Goal: Task Accomplishment & Management: Manage account settings

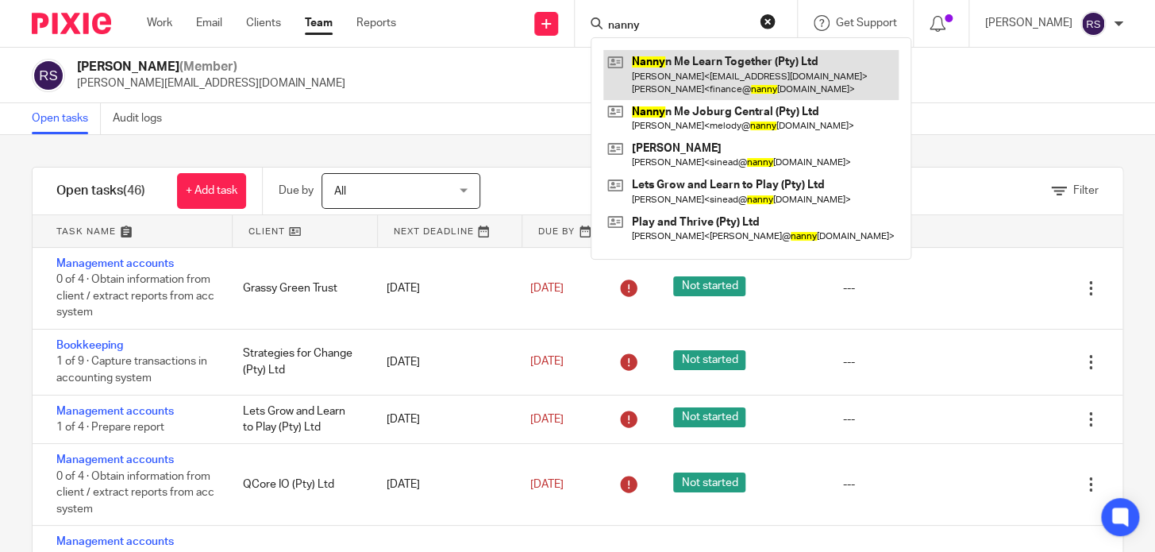
type input "nanny"
click at [753, 80] on link at bounding box center [750, 74] width 295 height 49
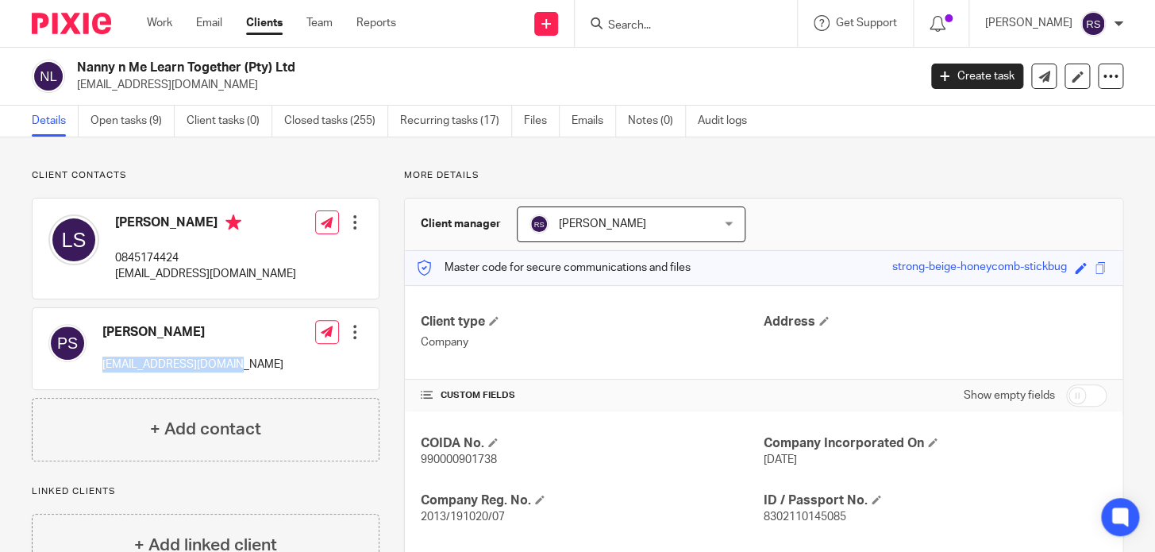
drag, startPoint x: 239, startPoint y: 366, endPoint x: 101, endPoint y: 368, distance: 138.2
click at [101, 368] on div "Paul Schoenfeld finance@nannynme.co.za Edit contact Create client from contact …" at bounding box center [206, 348] width 346 height 81
copy p "finance@nannynme.co.za"
click at [316, 29] on link "Team" at bounding box center [320, 23] width 26 height 16
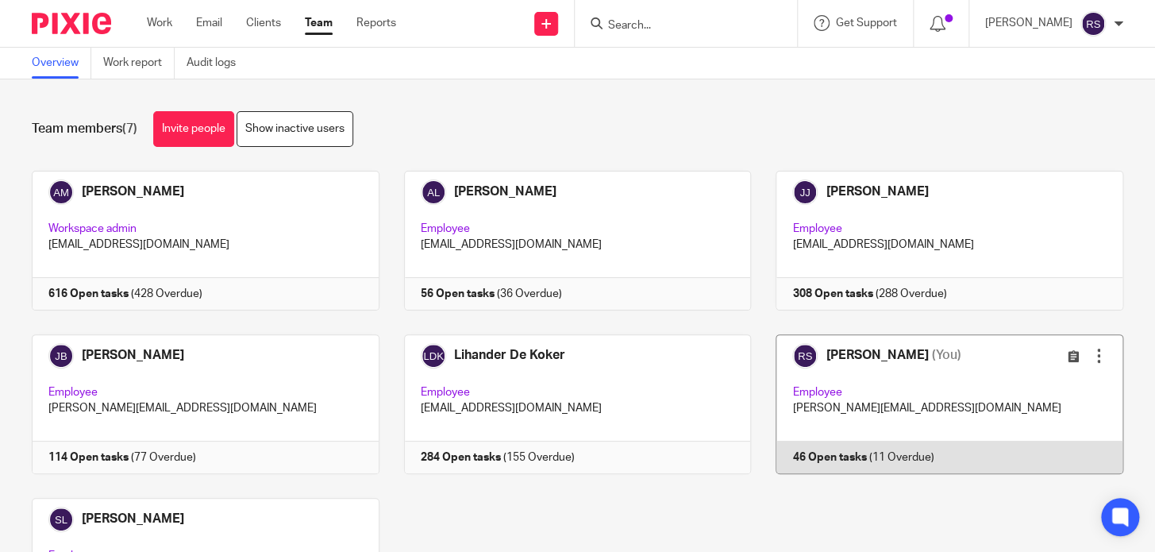
click at [852, 403] on link at bounding box center [937, 404] width 372 height 140
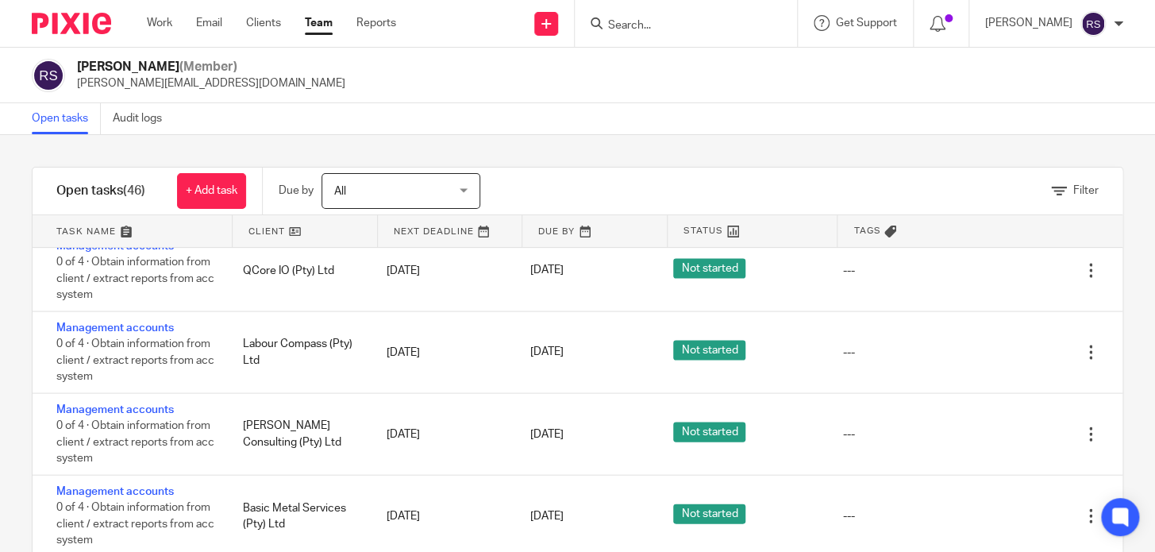
scroll to position [2508, 0]
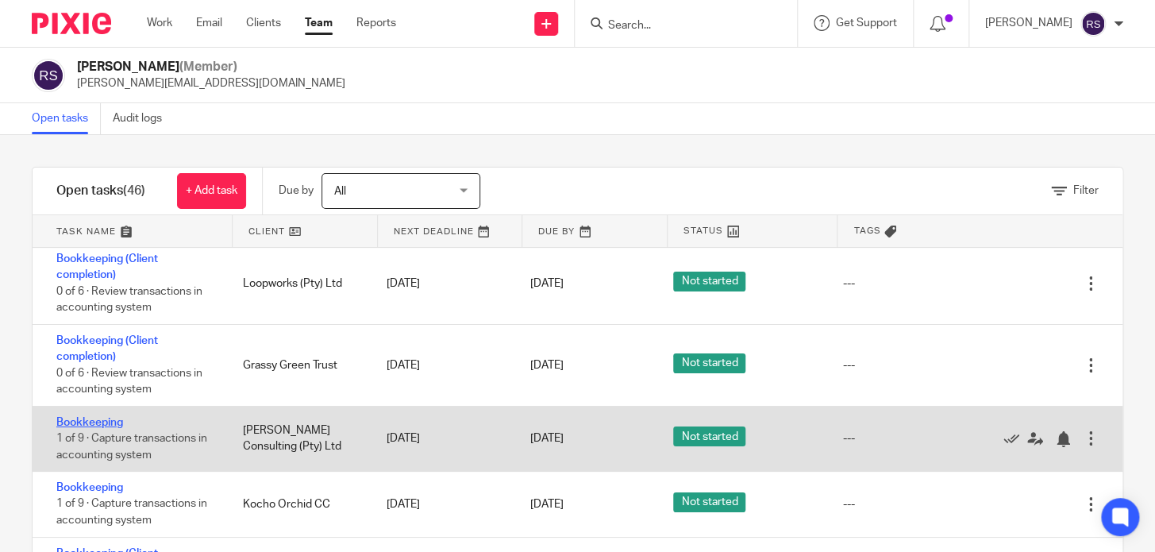
click at [110, 419] on link "Bookkeeping" at bounding box center [89, 422] width 67 height 11
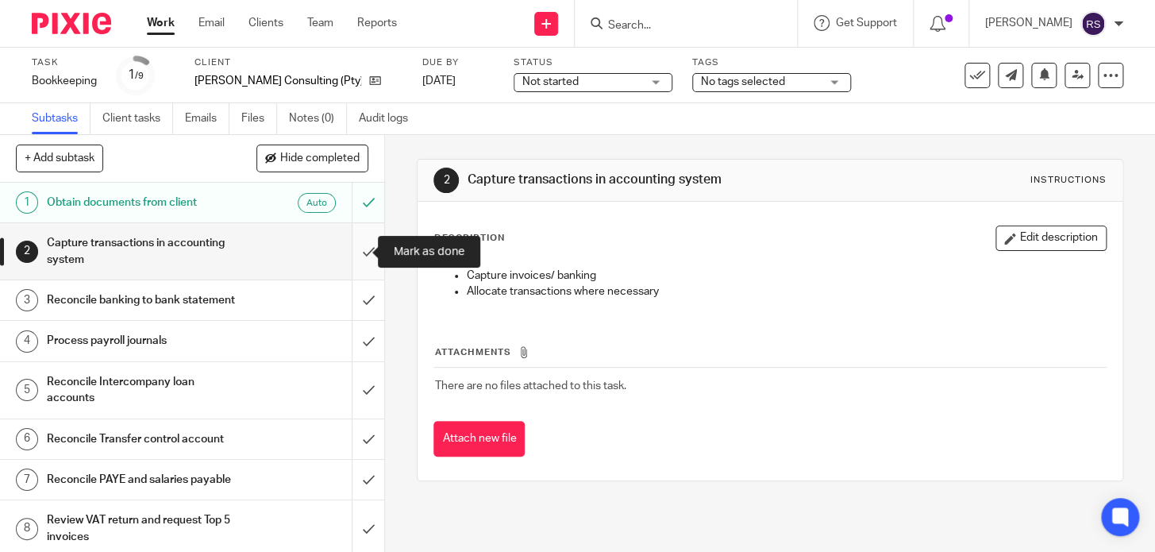
click at [357, 260] on input "submit" at bounding box center [192, 251] width 384 height 56
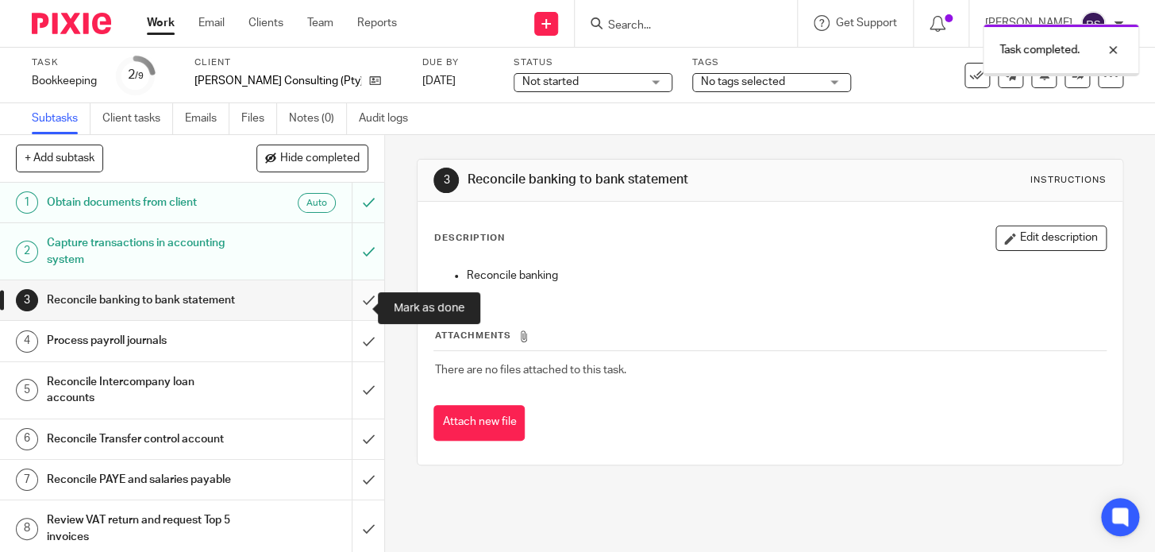
click at [357, 303] on input "submit" at bounding box center [192, 300] width 384 height 40
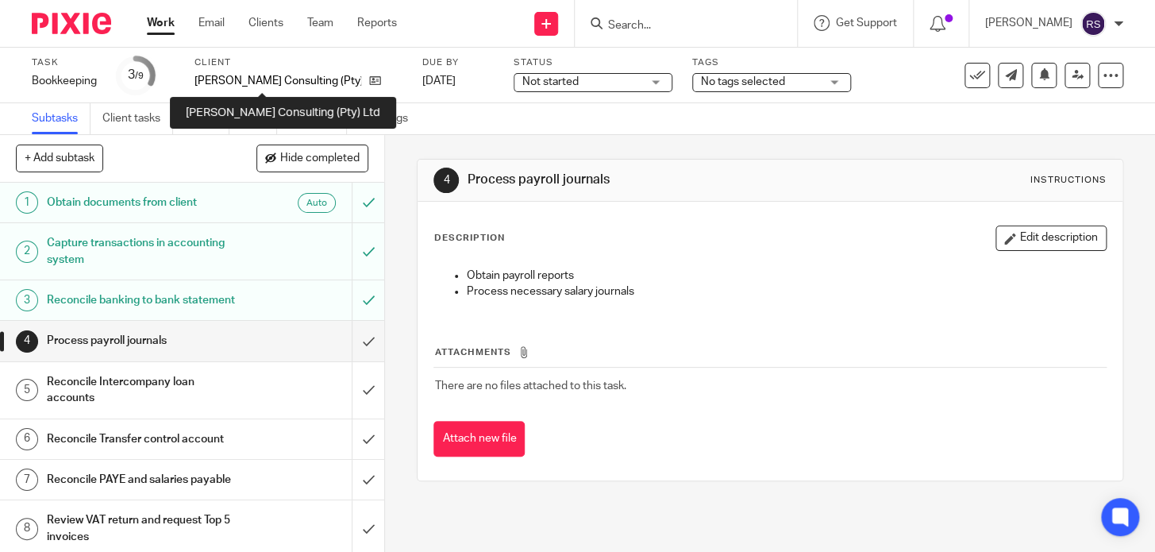
click at [267, 73] on p "[PERSON_NAME] Consulting (Pty) Ltd" at bounding box center [278, 81] width 167 height 16
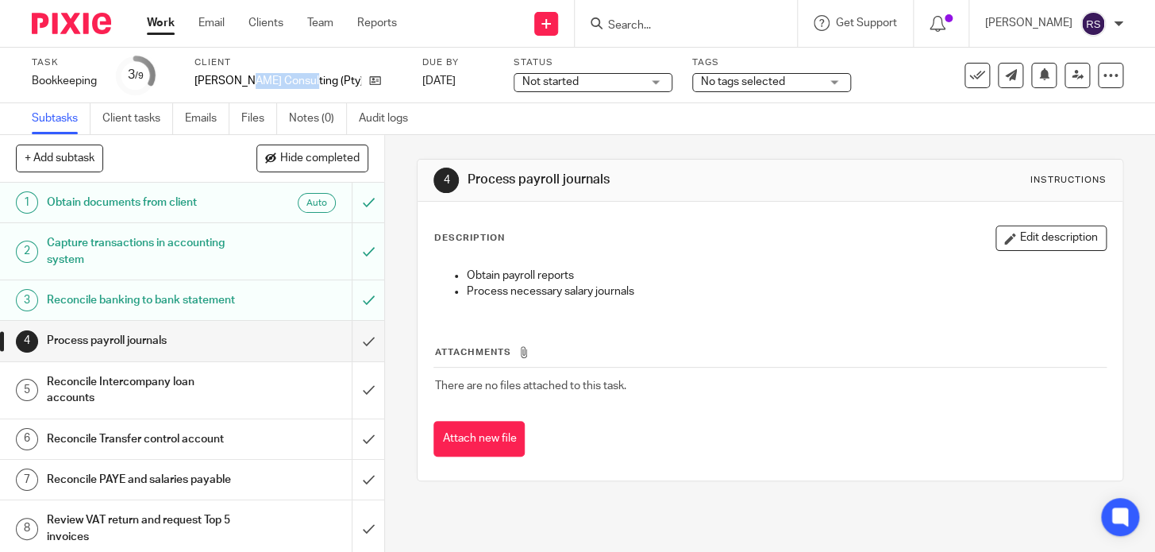
click at [267, 73] on p "[PERSON_NAME] Consulting (Pty) Ltd" at bounding box center [278, 81] width 167 height 16
click at [260, 81] on p "[PERSON_NAME] Consulting (Pty) Ltd" at bounding box center [278, 81] width 167 height 16
click at [260, 81] on p "Shandler Consulting (Pty) Ltd" at bounding box center [278, 81] width 167 height 16
click at [226, 260] on h1 "Capture transactions in accounting system" at bounding box center [143, 251] width 193 height 40
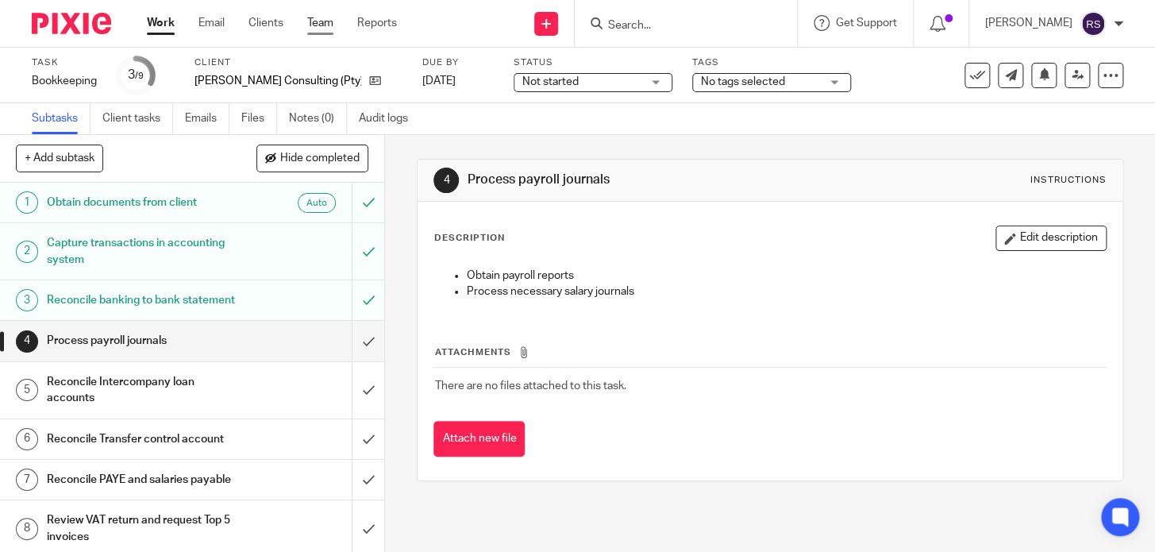
click at [320, 25] on link "Team" at bounding box center [320, 23] width 26 height 16
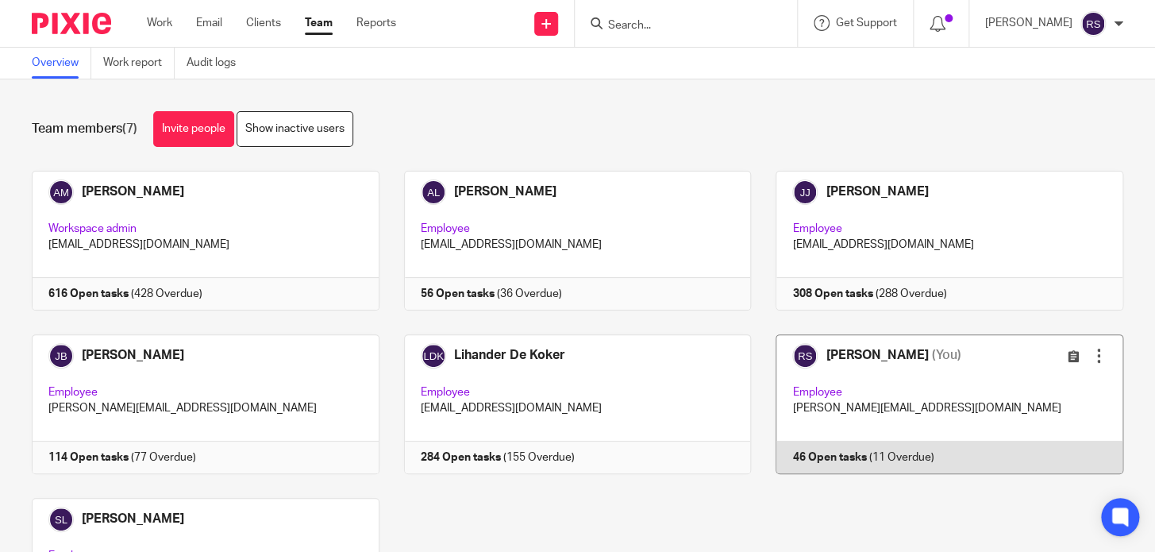
click at [839, 396] on link at bounding box center [937, 404] width 372 height 140
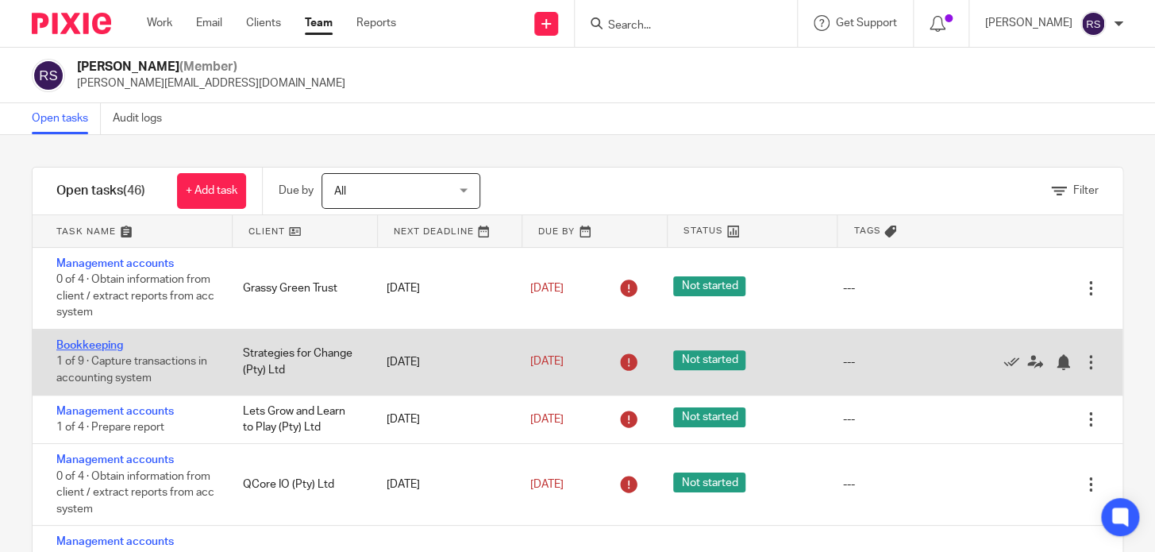
click at [102, 344] on link "Bookkeeping" at bounding box center [89, 345] width 67 height 11
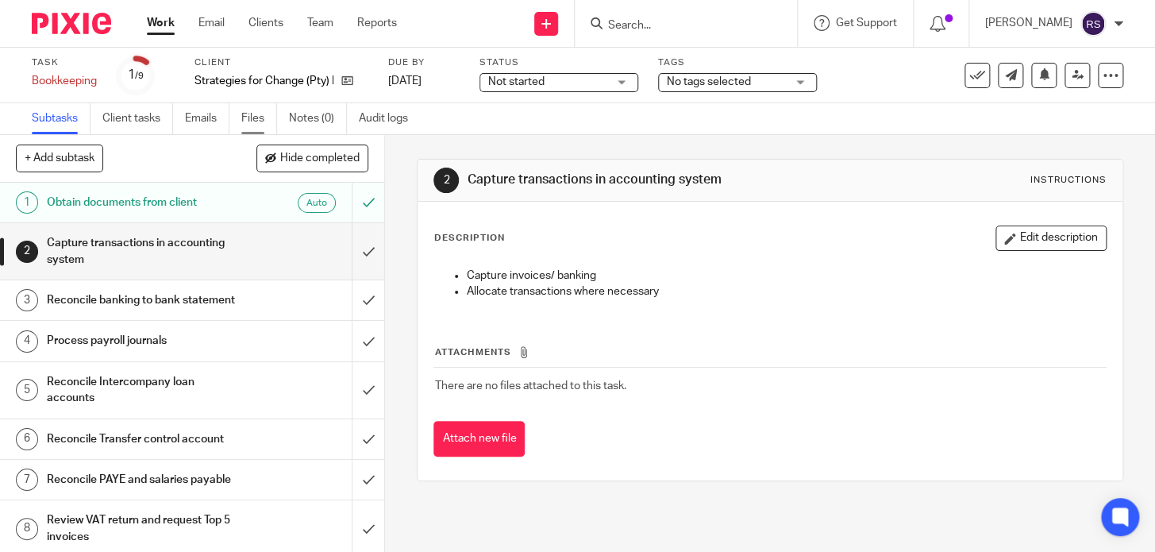
click at [265, 118] on link "Files" at bounding box center [259, 118] width 36 height 31
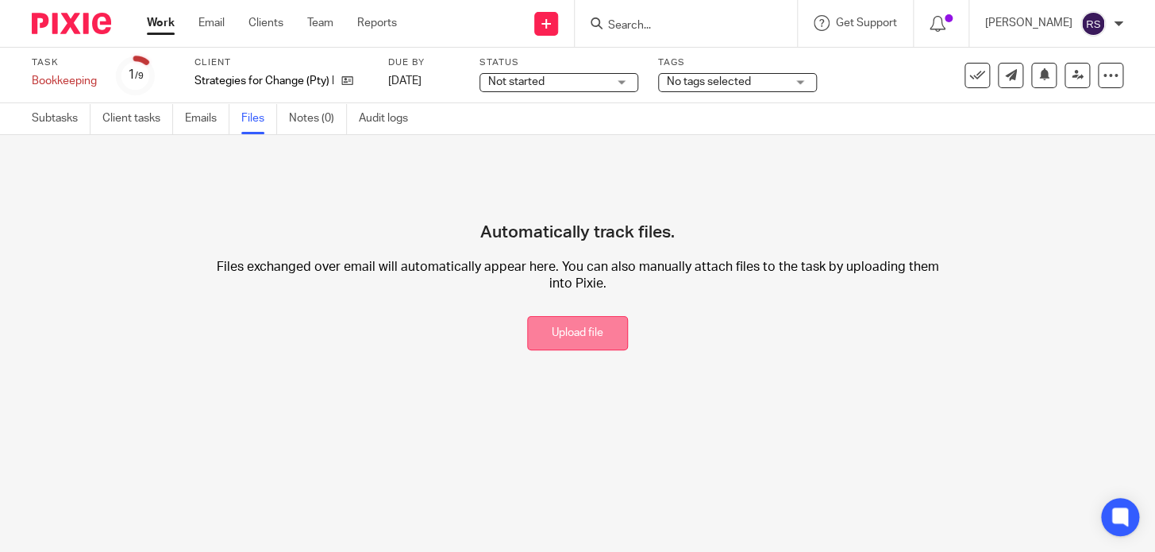
click at [540, 326] on button "Upload file" at bounding box center [577, 333] width 101 height 34
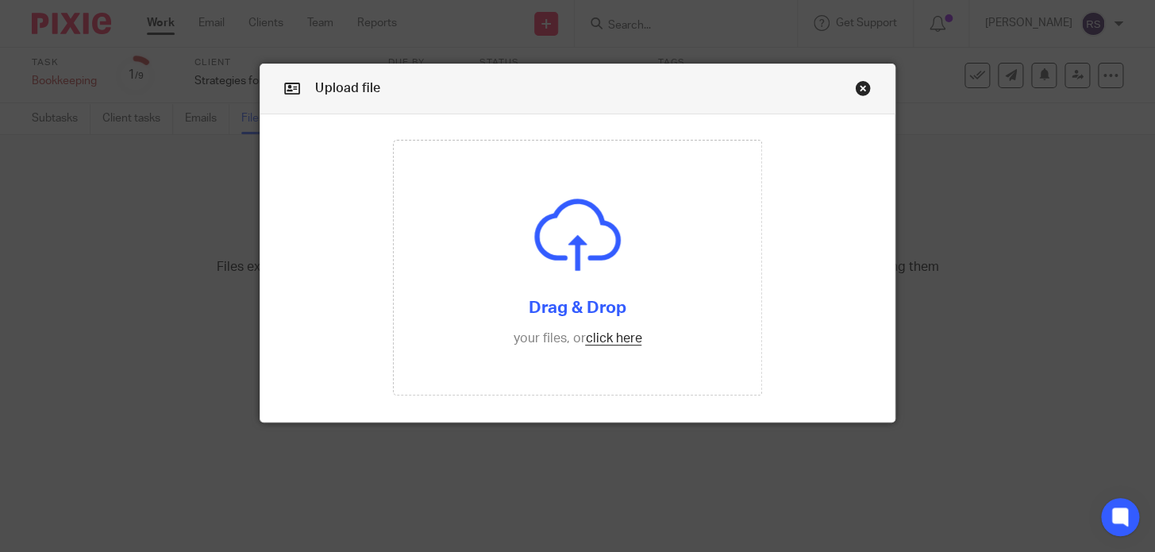
click at [855, 87] on link "Close this dialog window" at bounding box center [863, 90] width 16 height 21
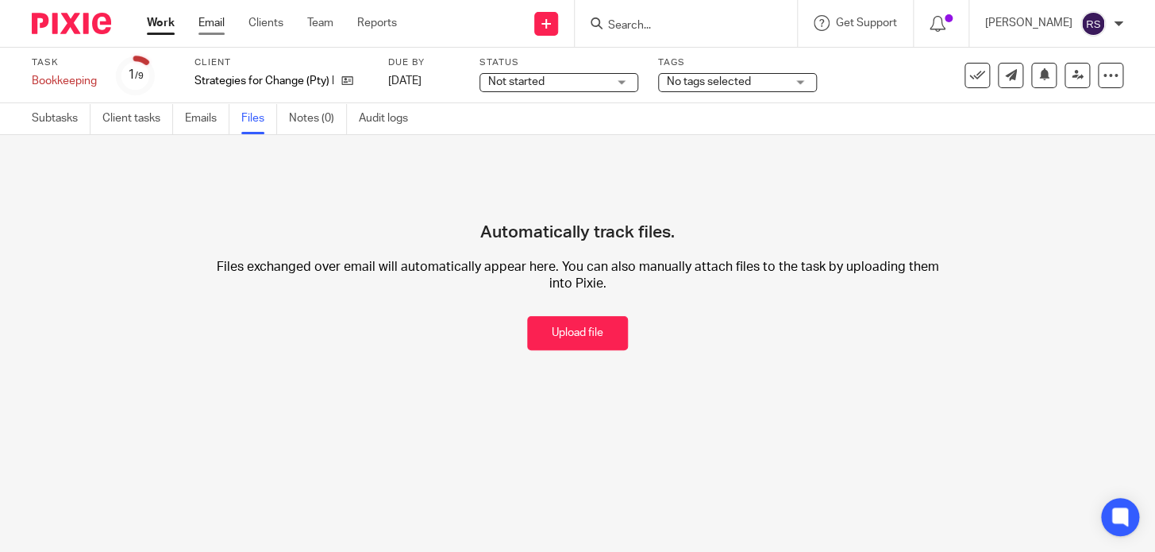
click at [200, 23] on link "Email" at bounding box center [212, 23] width 26 height 16
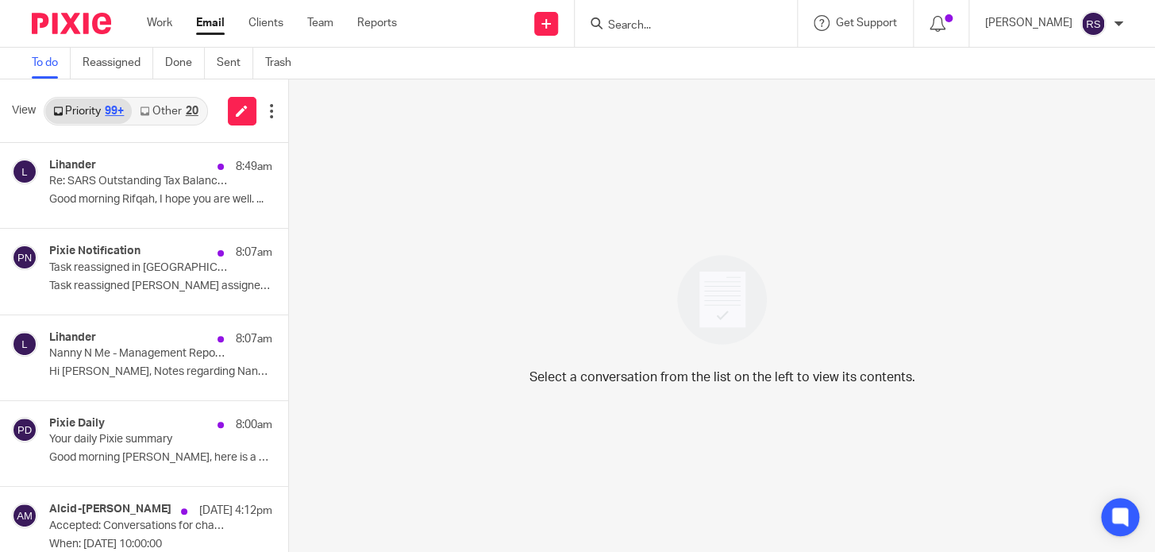
click at [659, 19] on input "Search" at bounding box center [678, 26] width 143 height 14
paste input "[PERSON_NAME] Consulting (Pty) Ltd"
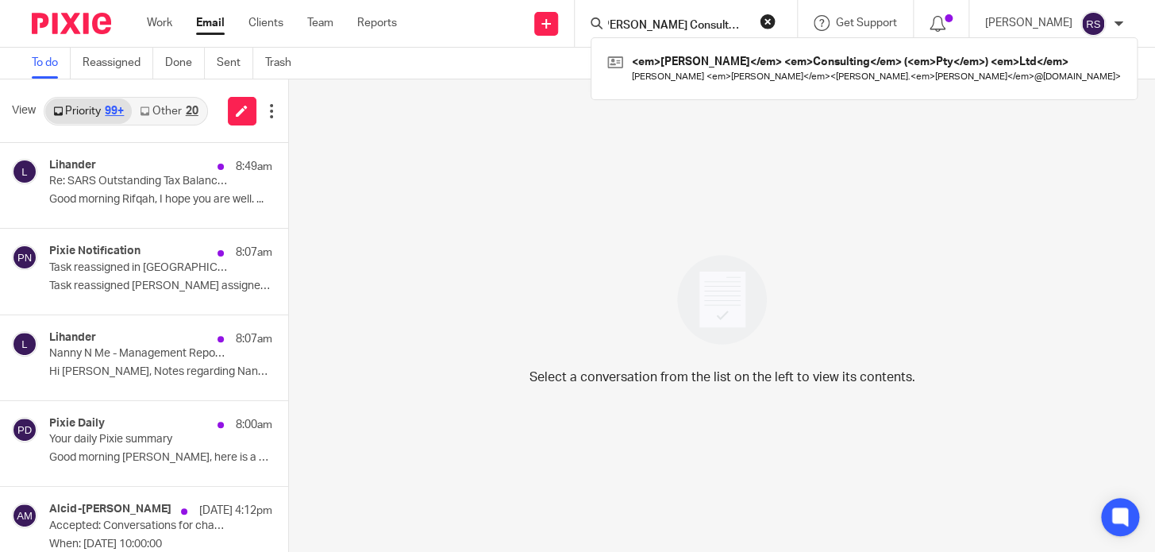
type input "Shandler Consulting (Pty) Ltd"
click button "submit" at bounding box center [0, 0] width 0 height 0
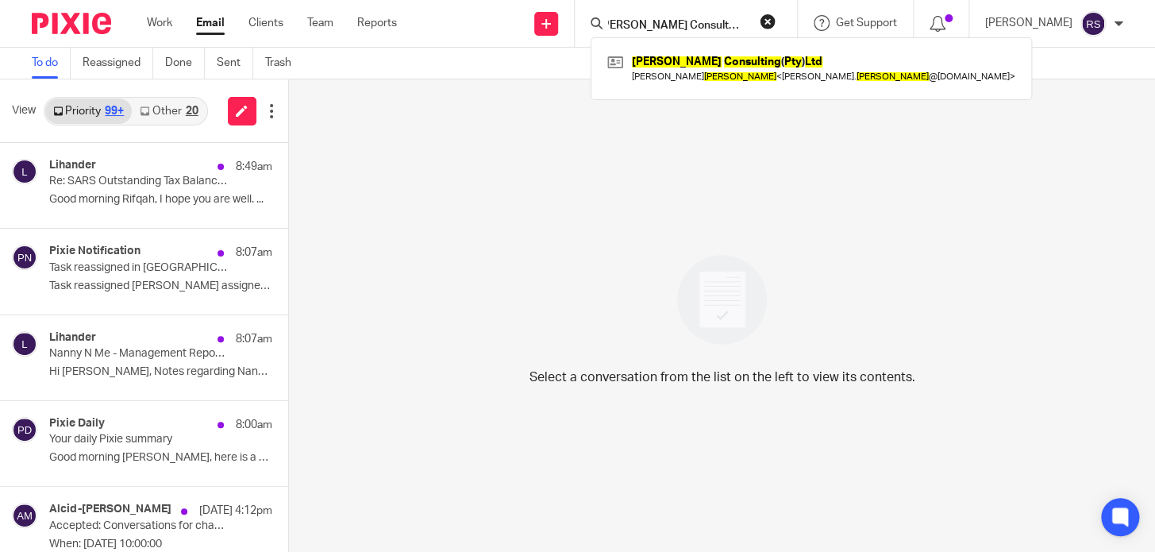
scroll to position [0, 0]
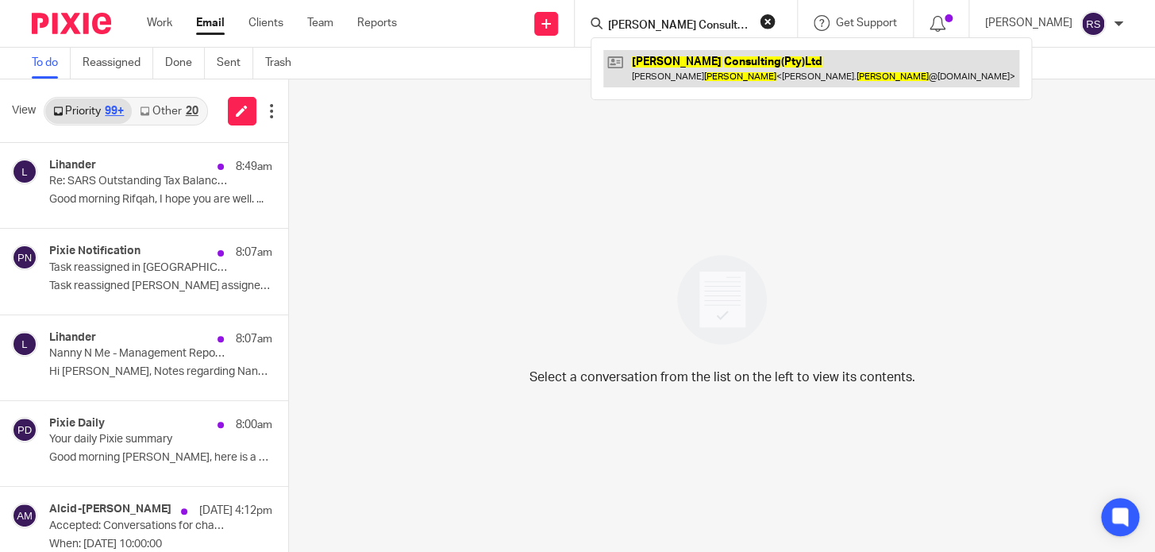
click at [746, 64] on link at bounding box center [811, 68] width 416 height 37
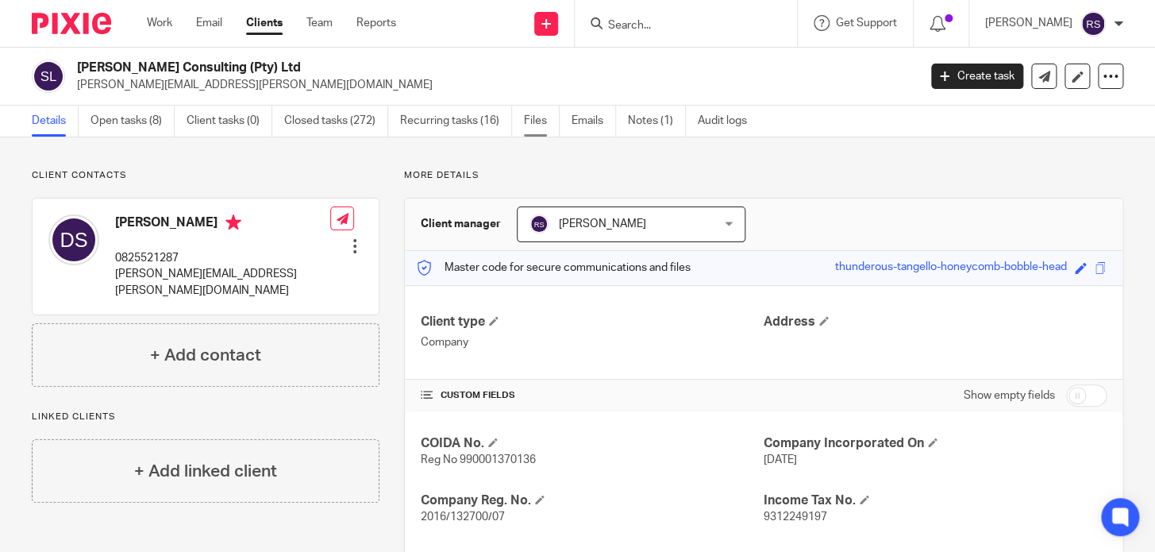
click at [536, 121] on link "Files" at bounding box center [542, 121] width 36 height 31
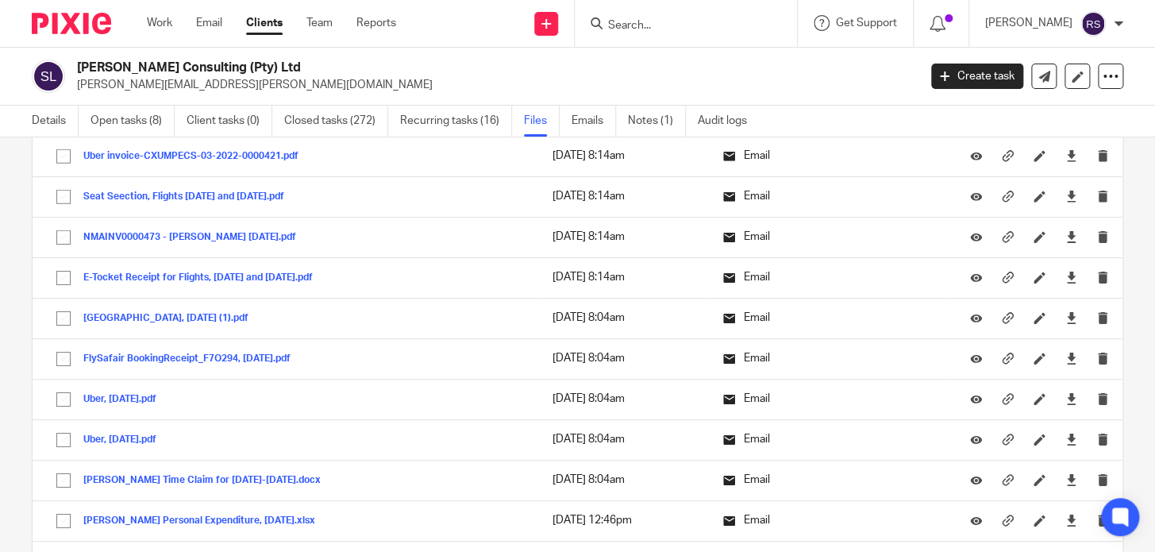
scroll to position [28848, 0]
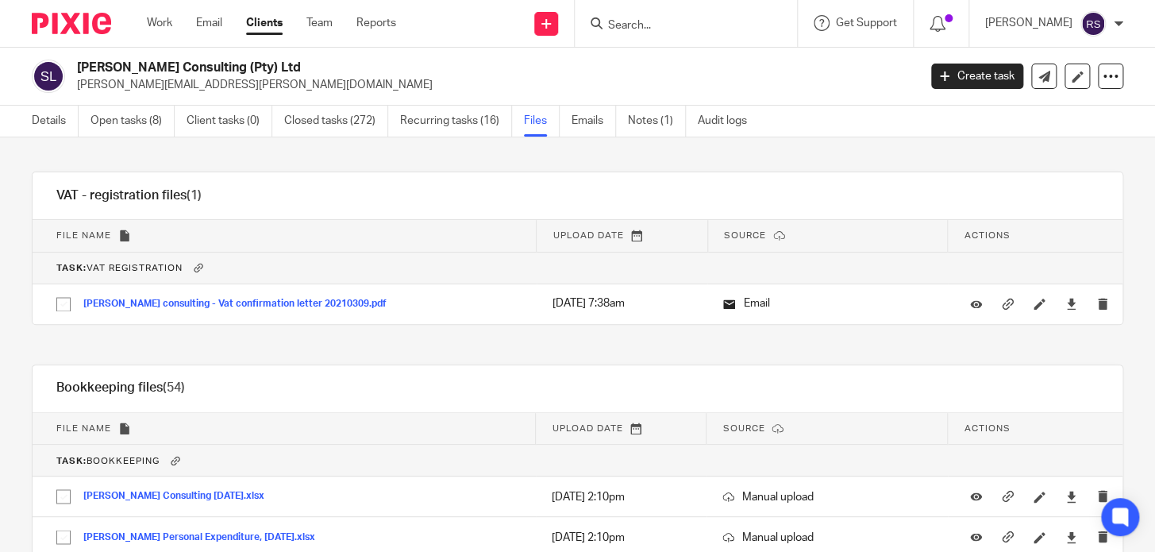
click at [441, 365] on div "Bookkeeping files (54) Download selected Delete selected" at bounding box center [578, 389] width 1090 height 48
drag, startPoint x: 254, startPoint y: 85, endPoint x: 75, endPoint y: 91, distance: 178.7
click at [75, 91] on div "Shandler Consulting (Pty) Ltd david.shandler@planet.capital" at bounding box center [470, 76] width 876 height 33
copy p "[PERSON_NAME][EMAIL_ADDRESS][PERSON_NAME][DOMAIN_NAME]"
click at [329, 21] on link "Team" at bounding box center [320, 23] width 26 height 16
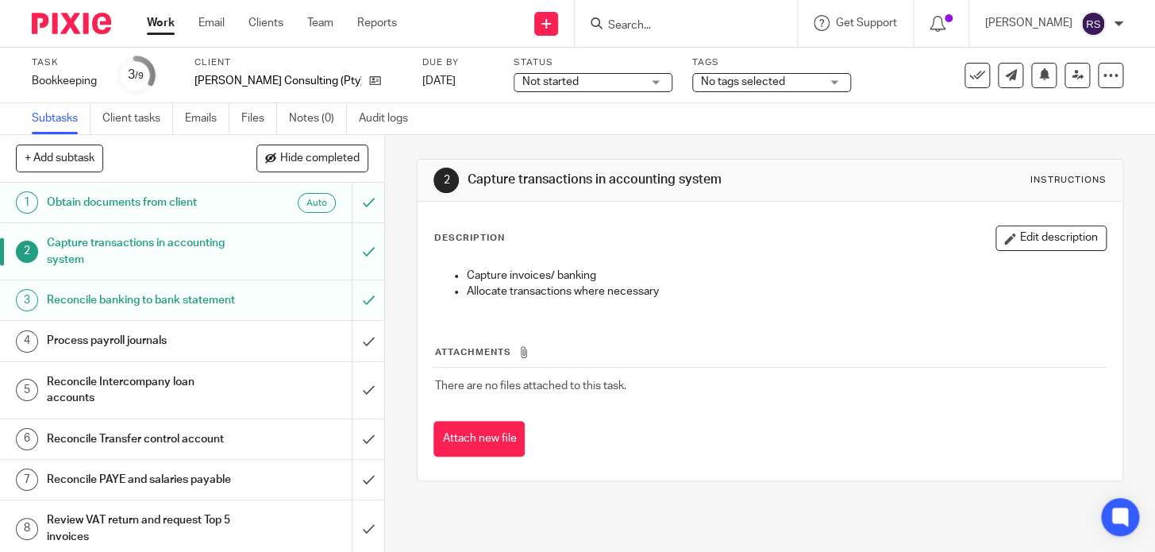
drag, startPoint x: 724, startPoint y: 184, endPoint x: 464, endPoint y: 183, distance: 260.4
click at [468, 183] on h1 "Capture transactions in accounting system" at bounding box center [636, 180] width 337 height 17
copy h1 "Capture transactions in accounting system"
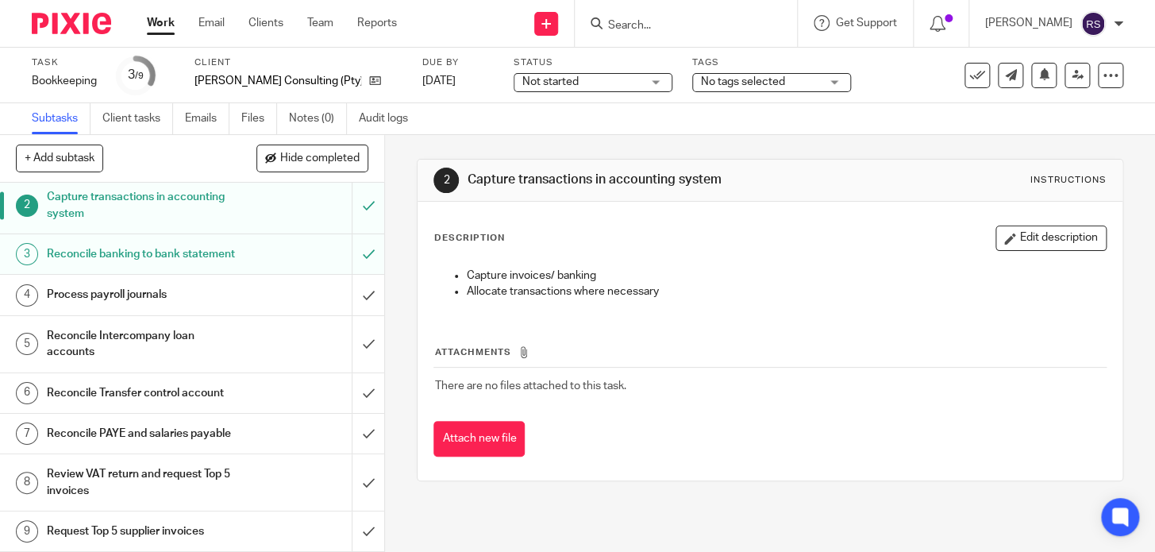
scroll to position [78, 0]
click at [183, 283] on h1 "Process payroll journals" at bounding box center [143, 295] width 193 height 24
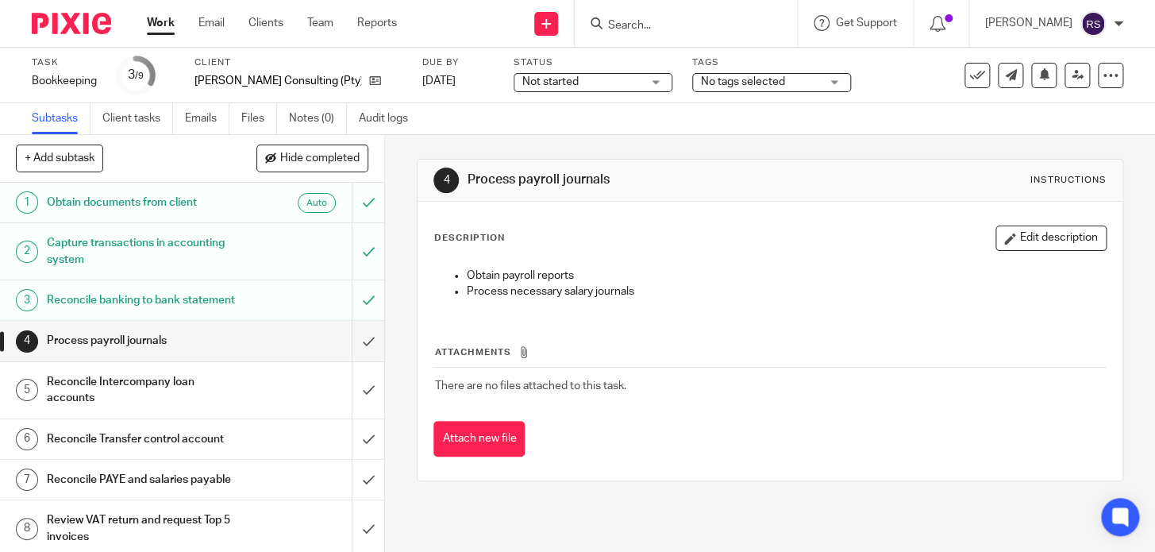
drag, startPoint x: 0, startPoint y: 0, endPoint x: 463, endPoint y: 187, distance: 499.4
click at [468, 187] on h1 "Process payroll journals" at bounding box center [636, 180] width 337 height 17
copy h1 "Process payroll journals"
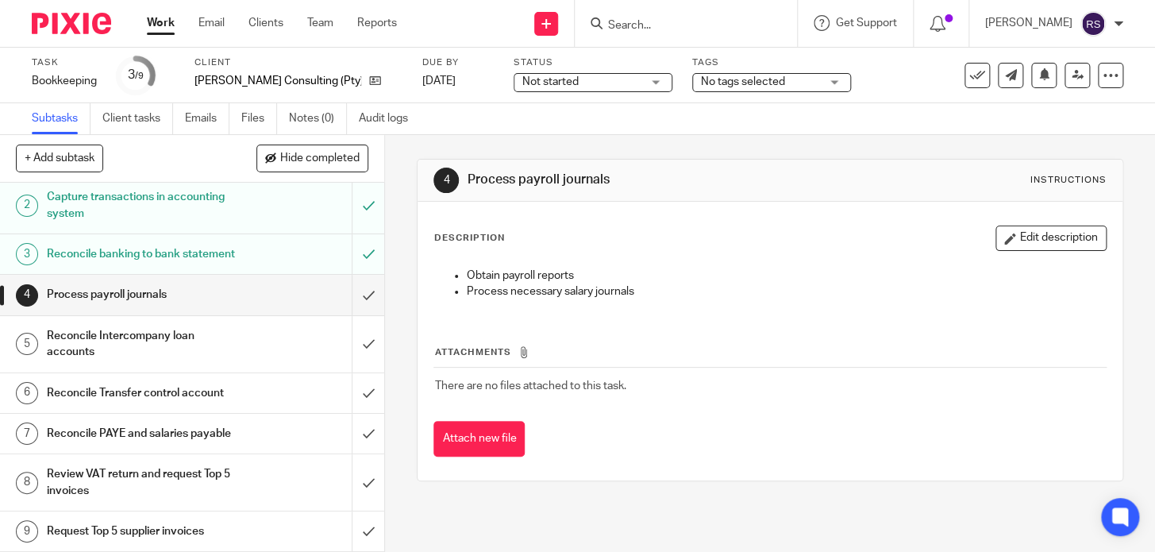
scroll to position [71, 0]
click at [160, 429] on h1 "Reconcile PAYE and salaries payable" at bounding box center [143, 434] width 193 height 24
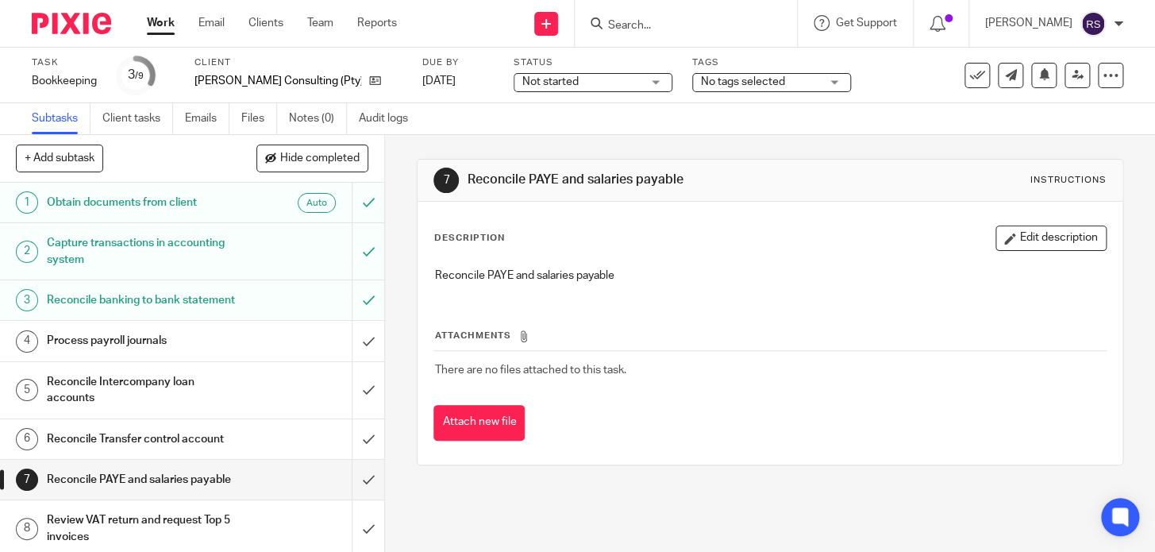
drag, startPoint x: 677, startPoint y: 180, endPoint x: 465, endPoint y: 184, distance: 211.3
click at [468, 184] on h1 "Reconcile PAYE and salaries payable" at bounding box center [636, 180] width 337 height 17
copy h1 "Reconcile PAYE and salaries payable"
click at [152, 312] on h1 "Reconcile banking to bank statement" at bounding box center [143, 300] width 193 height 24
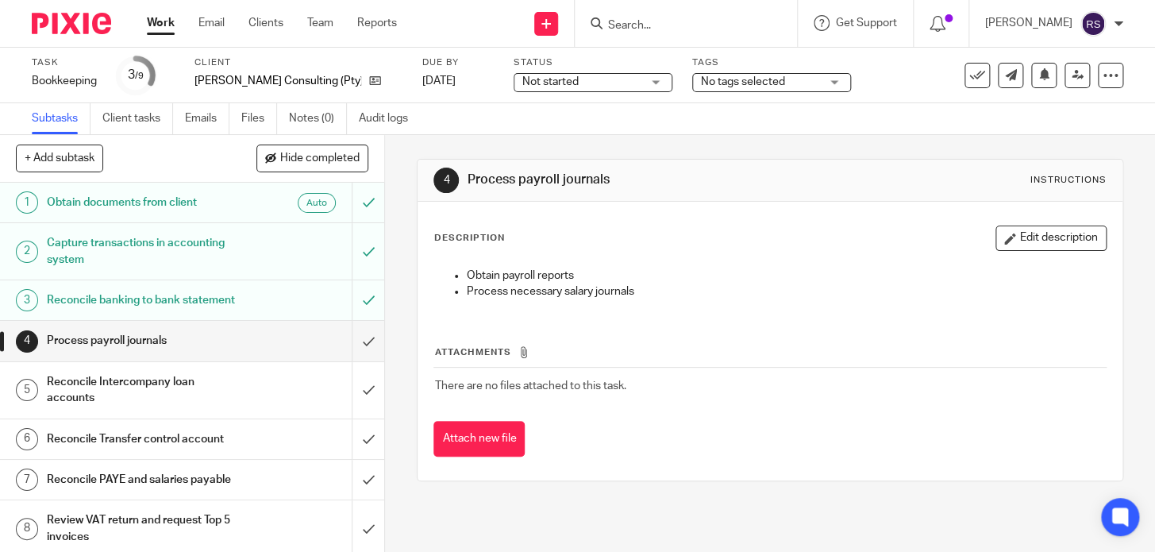
drag, startPoint x: 614, startPoint y: 183, endPoint x: 464, endPoint y: 187, distance: 150.1
click at [468, 187] on h1 "Process payroll journals" at bounding box center [636, 180] width 337 height 17
copy h1 "Process payroll journals"
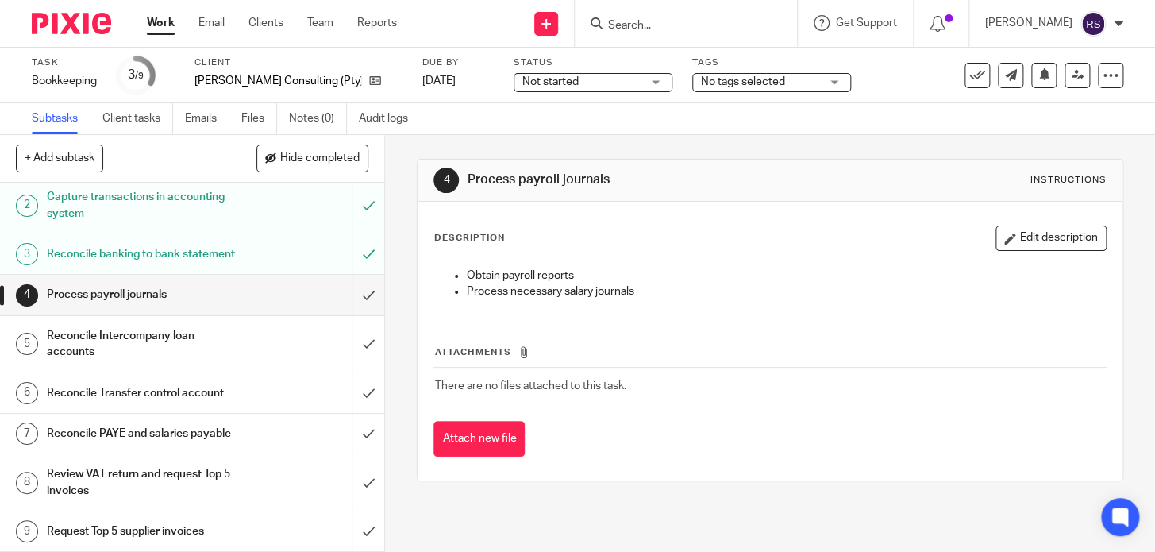
scroll to position [78, 0]
click at [348, 282] on input "submit" at bounding box center [192, 295] width 384 height 40
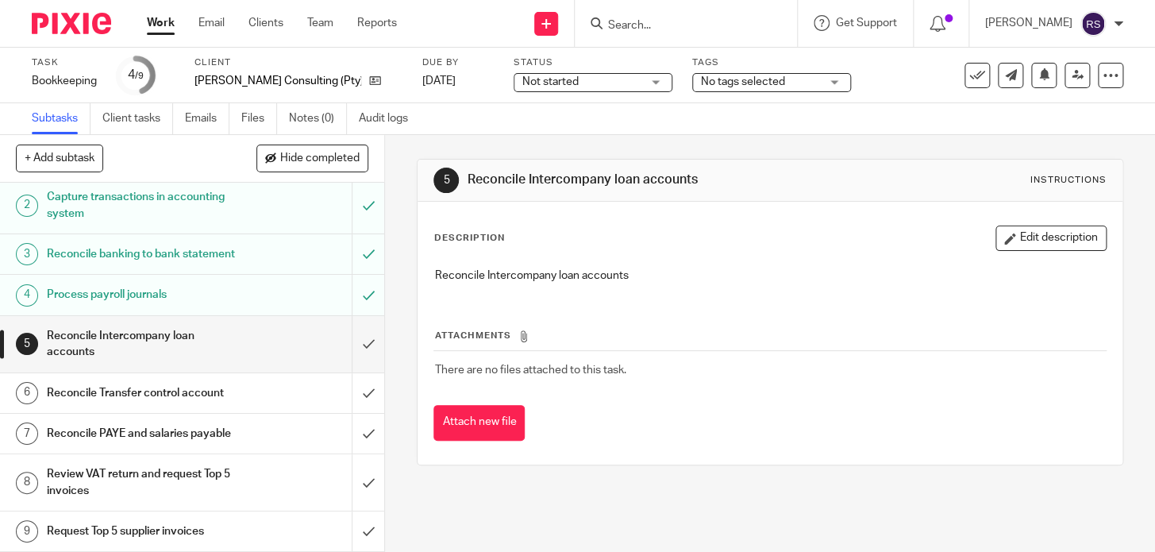
scroll to position [78, 0]
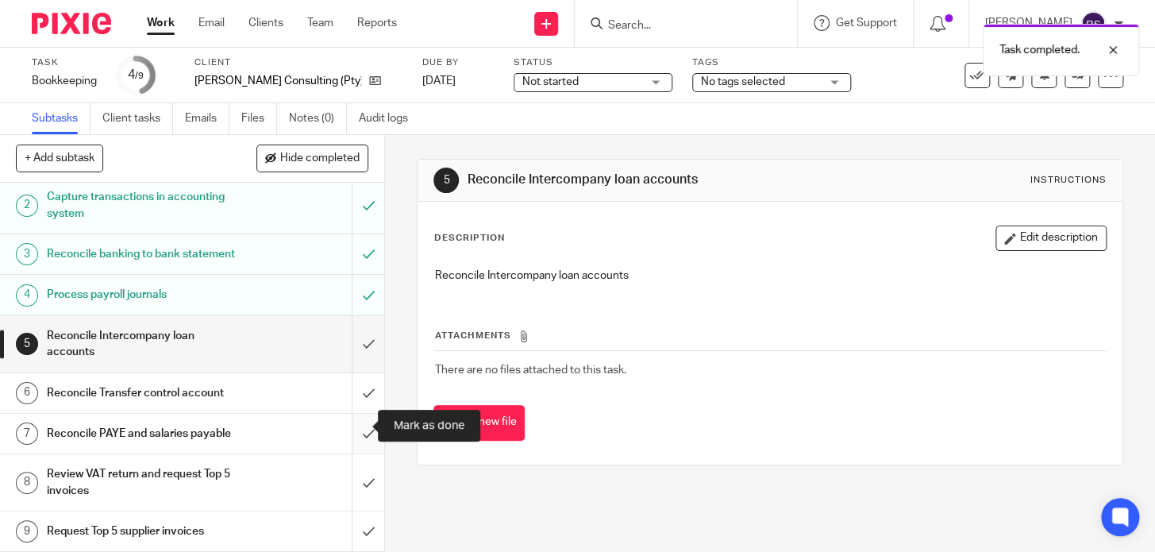
click at [353, 423] on input "submit" at bounding box center [192, 434] width 384 height 40
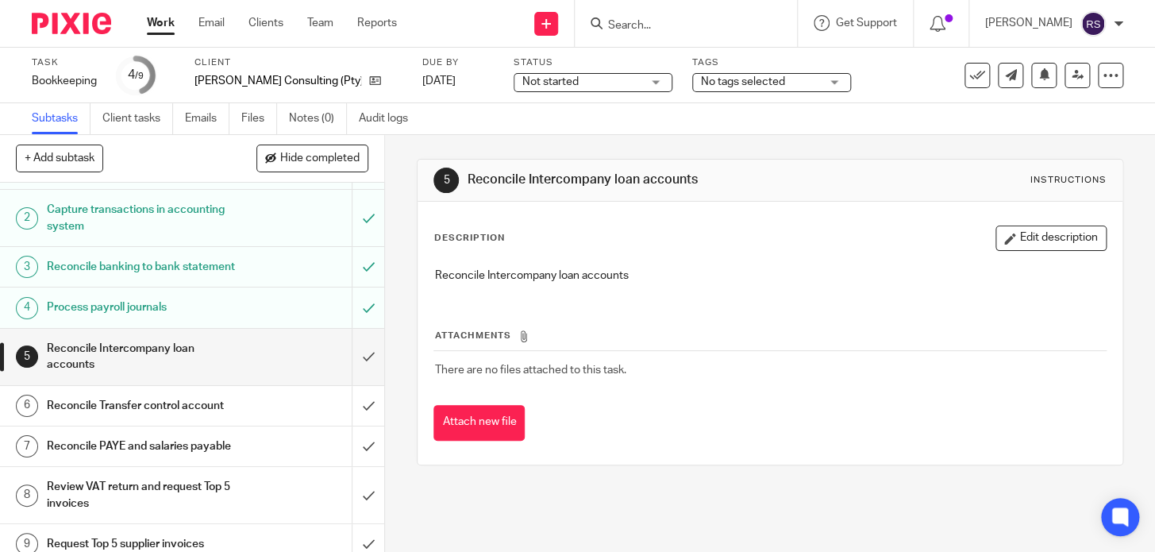
scroll to position [0, 0]
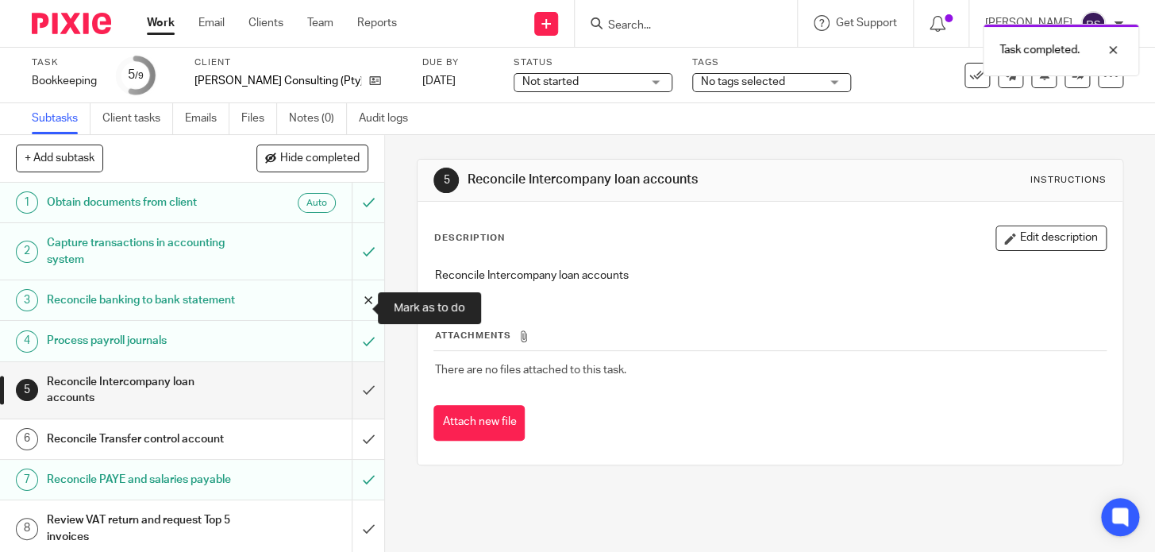
click at [357, 305] on input "submit" at bounding box center [192, 300] width 384 height 40
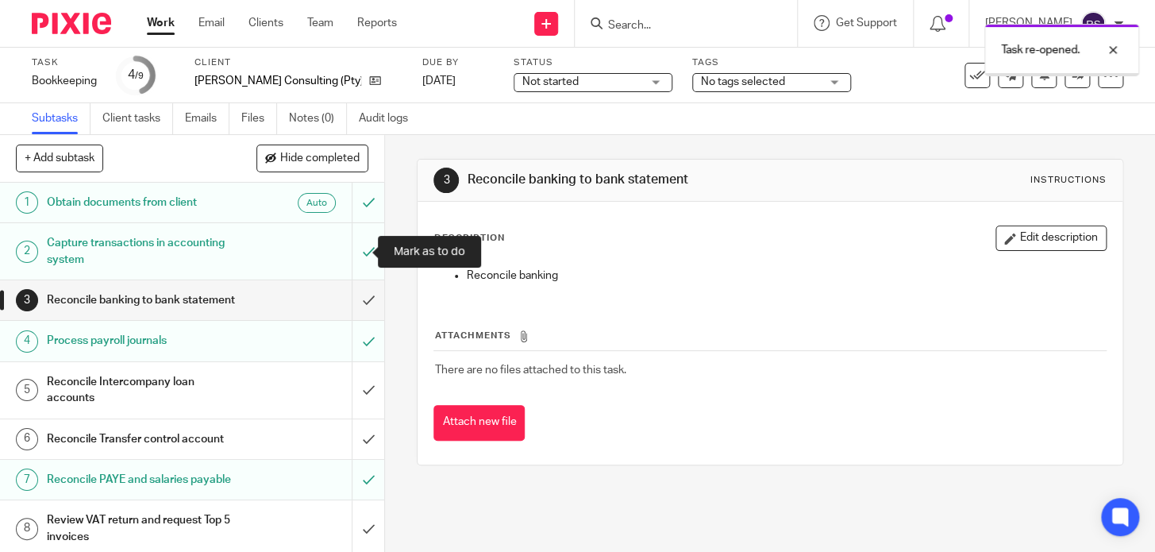
click at [349, 253] on input "submit" at bounding box center [192, 251] width 384 height 56
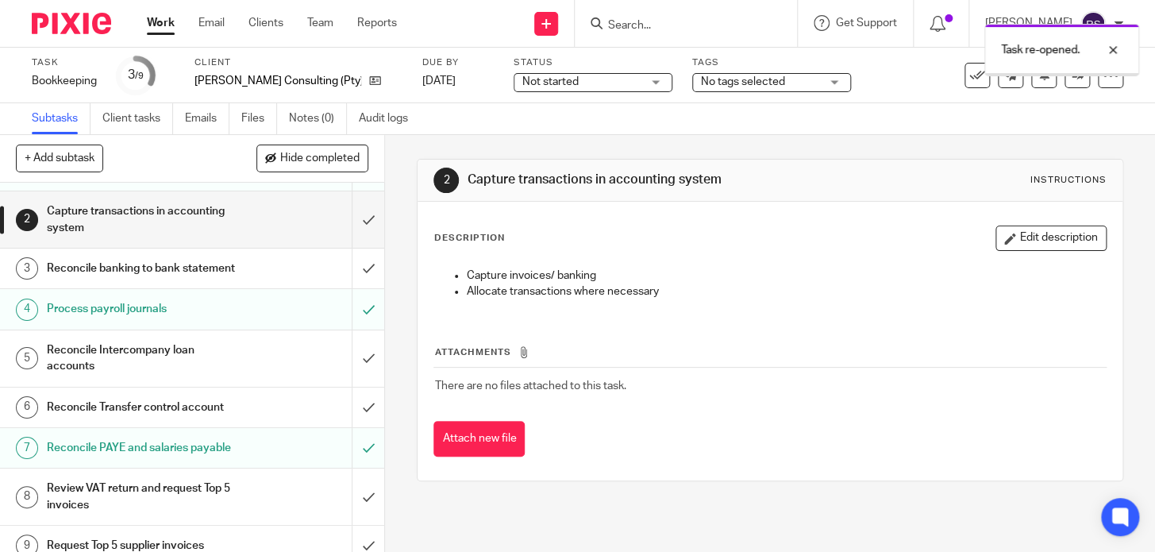
scroll to position [78, 0]
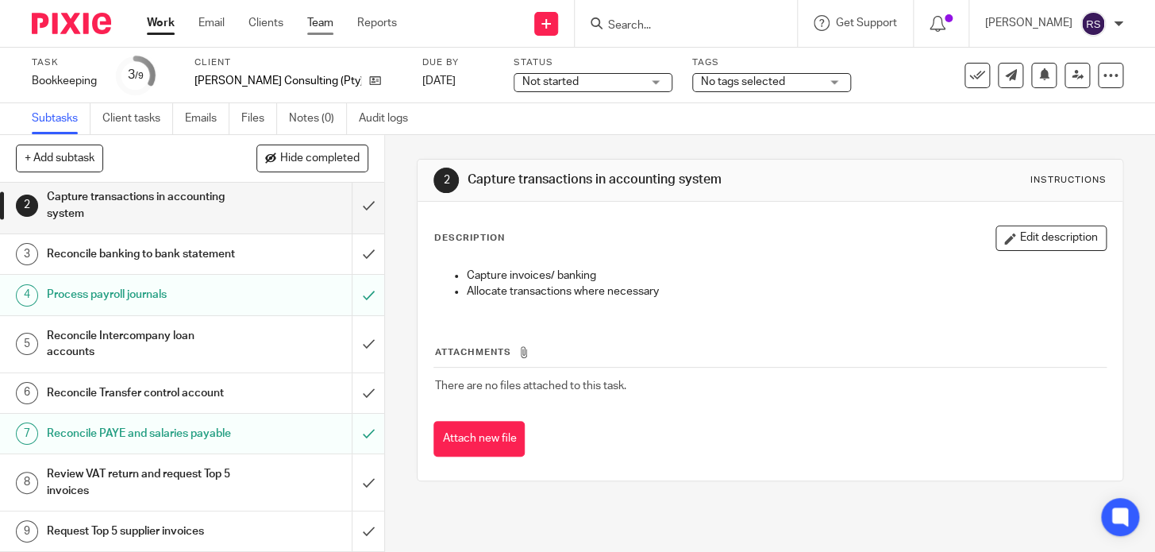
click at [317, 28] on link "Team" at bounding box center [320, 23] width 26 height 16
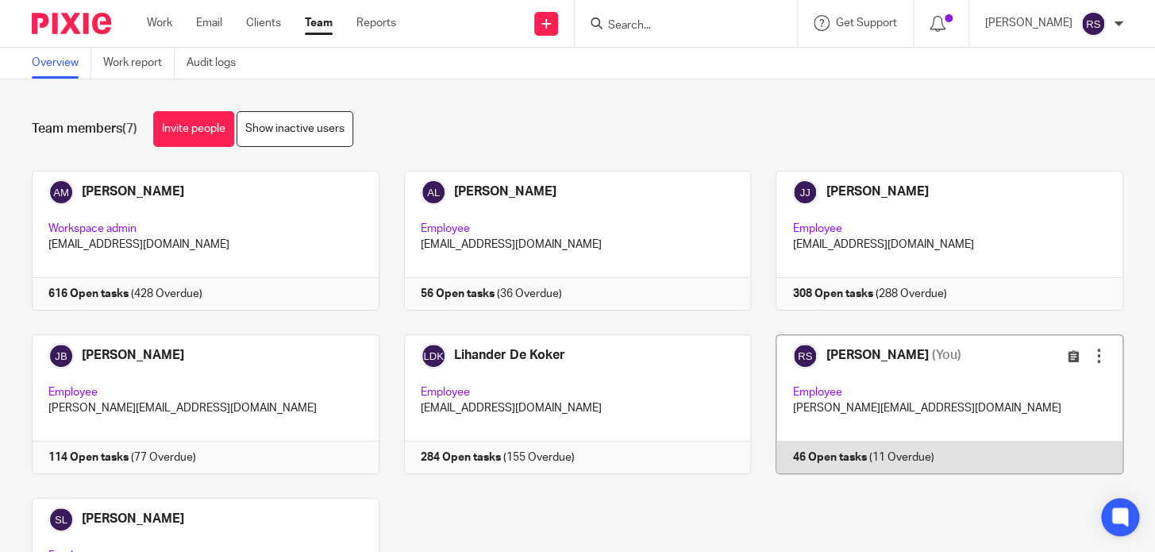
click at [992, 434] on link at bounding box center [937, 404] width 372 height 140
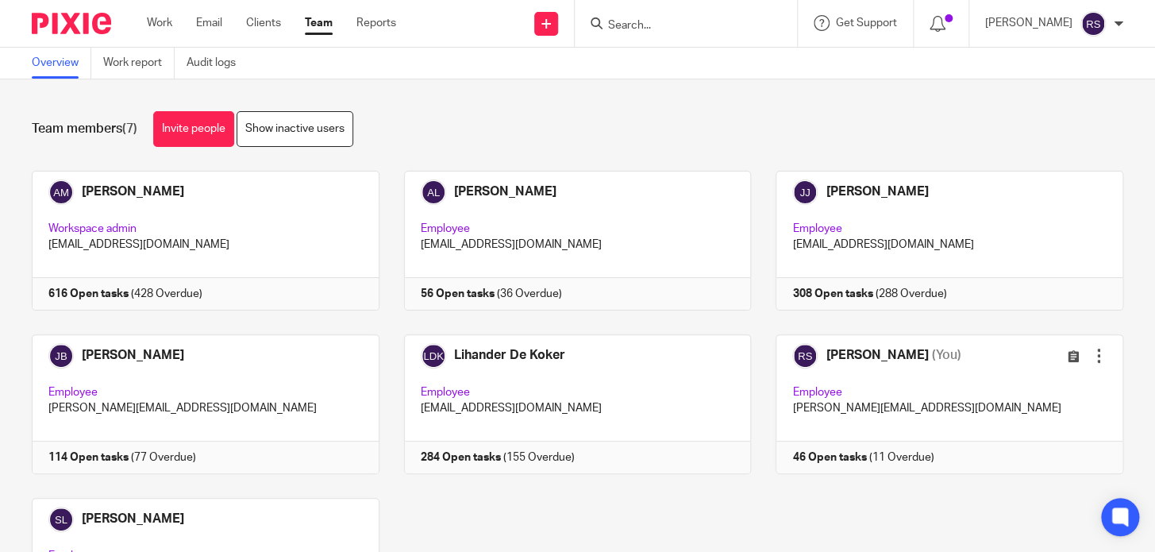
click at [723, 28] on input "Search" at bounding box center [678, 26] width 143 height 14
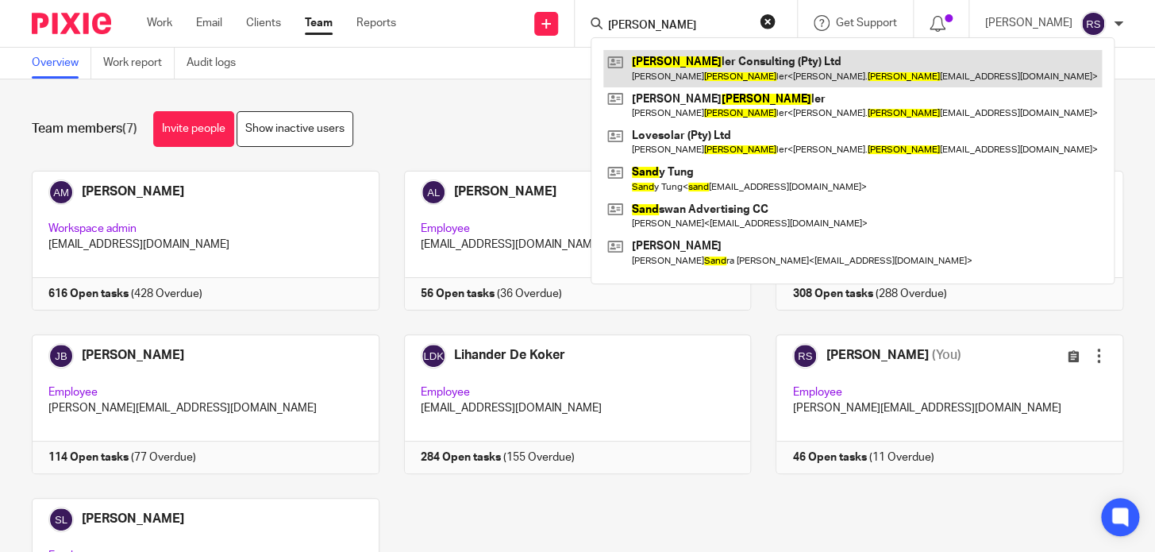
type input "[PERSON_NAME]"
click at [738, 72] on link at bounding box center [852, 68] width 499 height 37
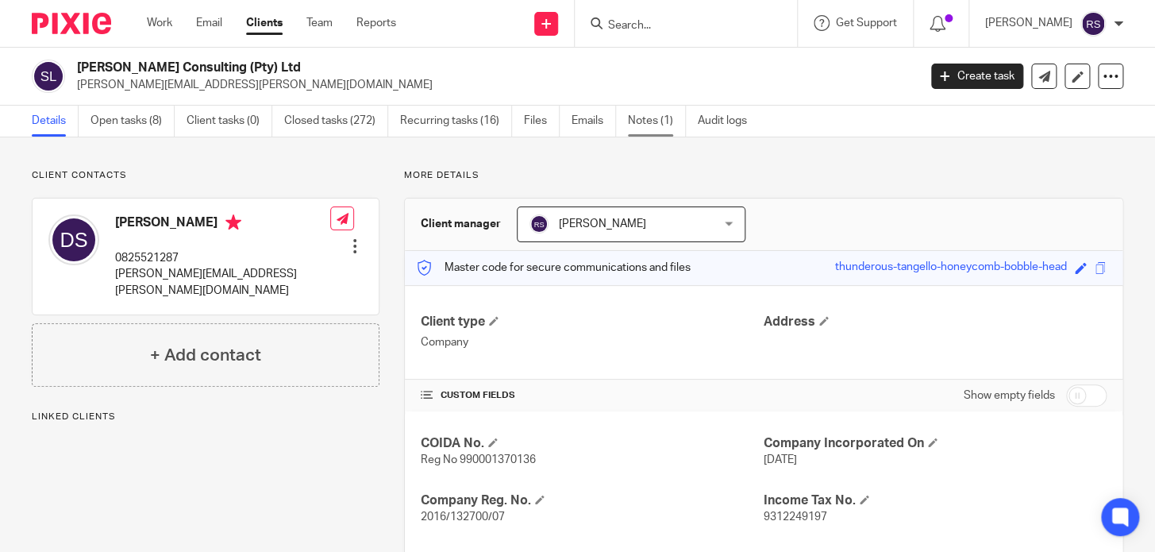
click at [646, 124] on link "Notes (1)" at bounding box center [657, 121] width 58 height 31
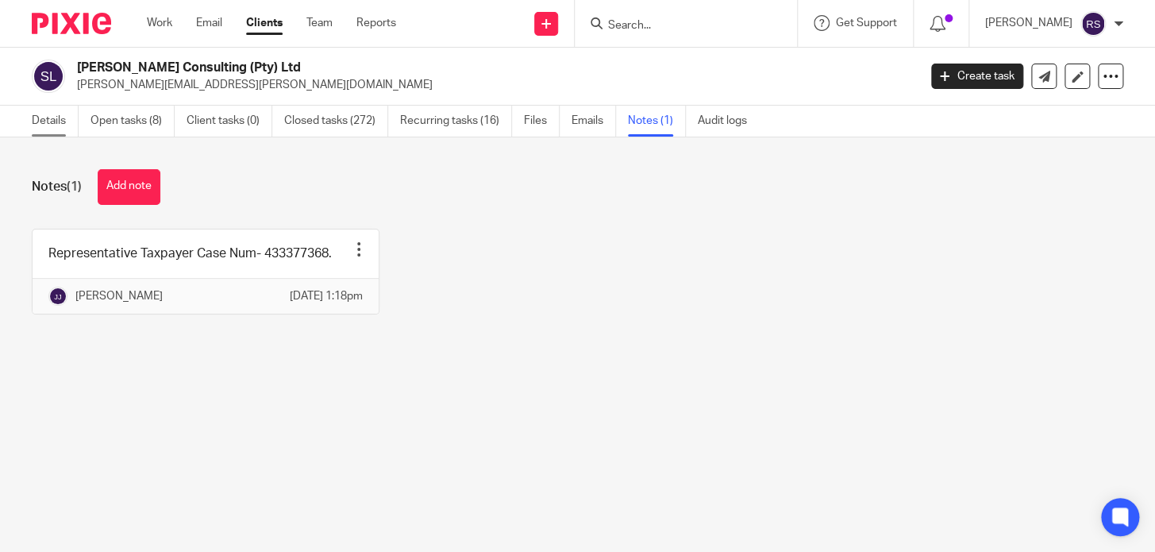
click at [47, 121] on link "Details" at bounding box center [55, 121] width 47 height 31
